Goal: Information Seeking & Learning: Understand process/instructions

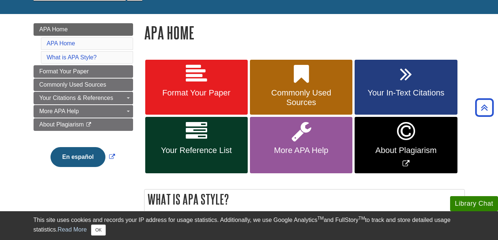
scroll to position [74, 0]
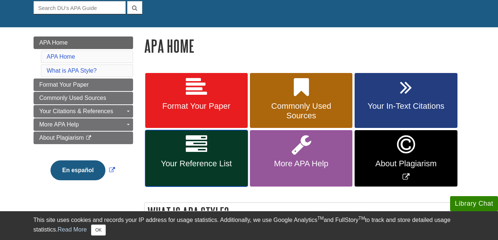
click at [215, 172] on link "Your Reference List" at bounding box center [196, 158] width 102 height 56
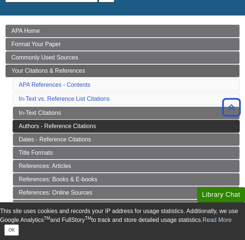
scroll to position [74, 0]
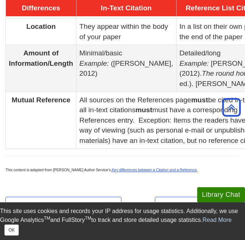
scroll to position [500, 0]
